Goal: Find specific page/section: Find specific page/section

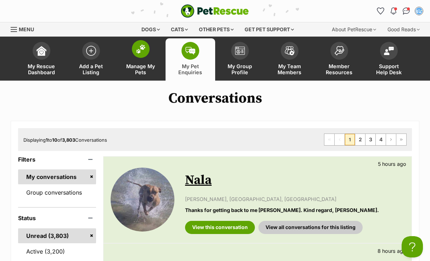
click at [143, 50] on img at bounding box center [141, 48] width 10 height 9
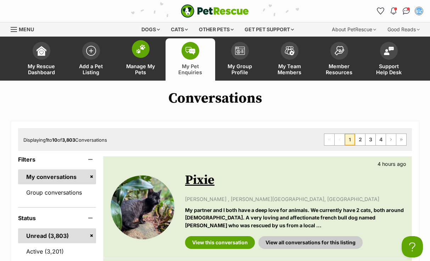
click at [145, 50] on img at bounding box center [141, 48] width 10 height 9
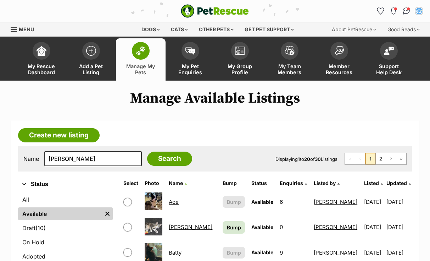
type input "[PERSON_NAME]"
click at [165, 158] on input "Search" at bounding box center [169, 159] width 45 height 14
